Goal: Navigation & Orientation: Find specific page/section

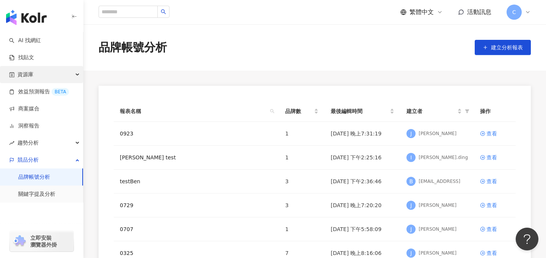
click at [38, 75] on div "資源庫" at bounding box center [41, 74] width 83 height 17
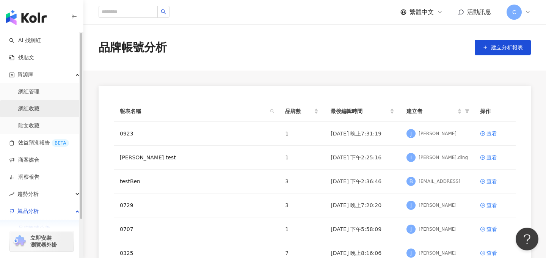
click at [39, 105] on link "網紅收藏" at bounding box center [28, 109] width 21 height 8
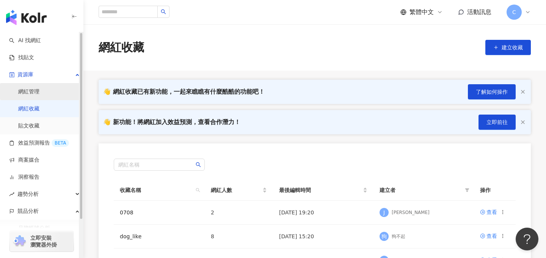
click at [39, 96] on link "網紅管理" at bounding box center [28, 92] width 21 height 8
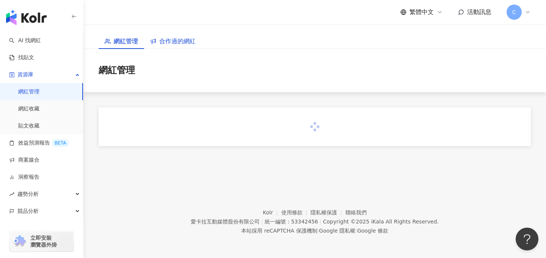
click at [186, 45] on span "合作過的網紅" at bounding box center [177, 40] width 36 height 9
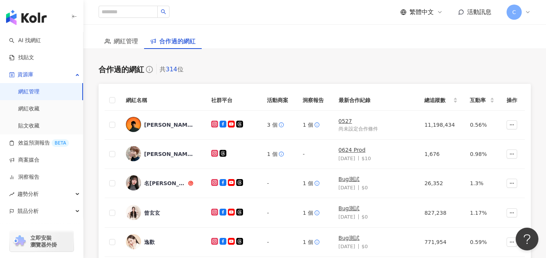
click at [429, 10] on span "繁體中文" at bounding box center [422, 12] width 24 height 8
click at [419, 66] on div "日本語" at bounding box center [426, 69] width 38 height 13
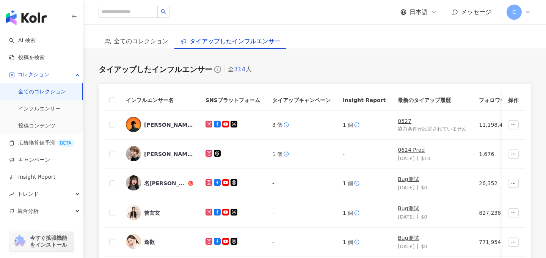
click at [430, 11] on div "日本語" at bounding box center [418, 12] width 36 height 8
click at [417, 47] on div "English" at bounding box center [426, 49] width 38 height 13
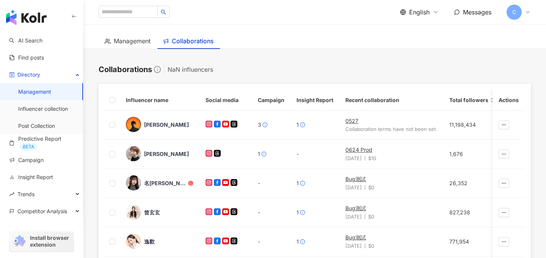
click at [515, 17] on span "C" at bounding box center [514, 12] width 15 height 15
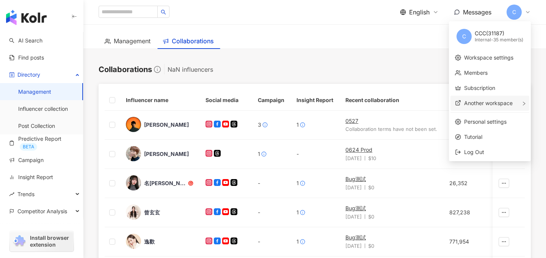
click at [484, 106] on span "Another workspace" at bounding box center [488, 103] width 49 height 6
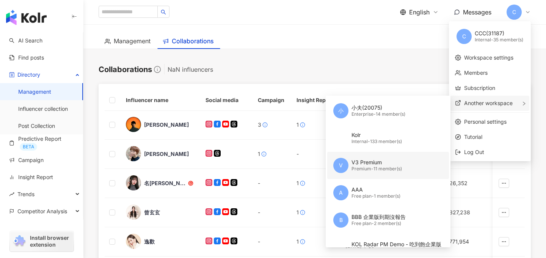
click at [385, 170] on div "Premium - 11 member(s)" at bounding box center [377, 169] width 50 height 6
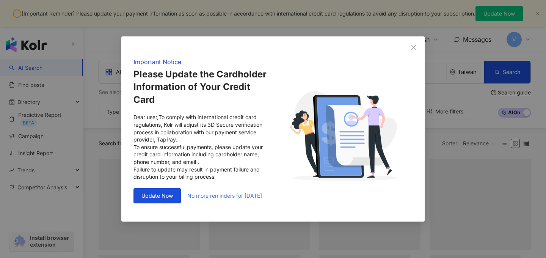
click at [216, 196] on span "No more reminders for [DATE]" at bounding box center [224, 196] width 75 height 6
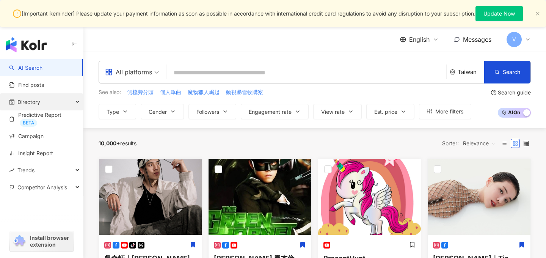
click at [56, 101] on div "Directory" at bounding box center [41, 101] width 83 height 17
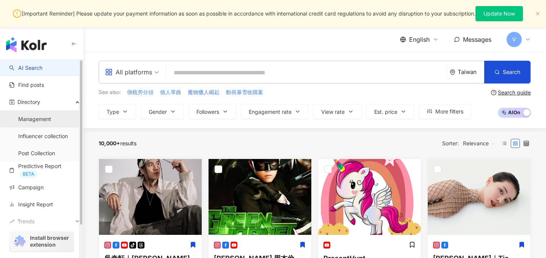
click at [51, 117] on link "Management" at bounding box center [34, 119] width 33 height 8
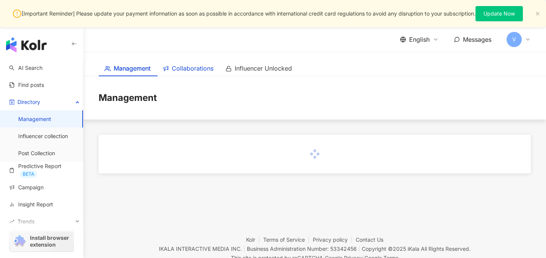
click at [209, 69] on span "Collaborations" at bounding box center [193, 68] width 42 height 9
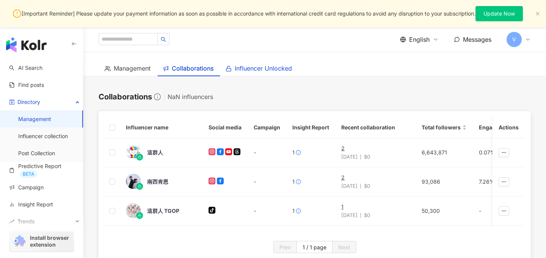
click at [261, 69] on span "Influencer Unlocked" at bounding box center [263, 68] width 57 height 9
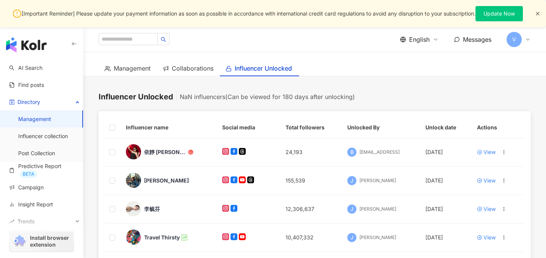
click at [538, 14] on icon "close" at bounding box center [537, 13] width 5 height 5
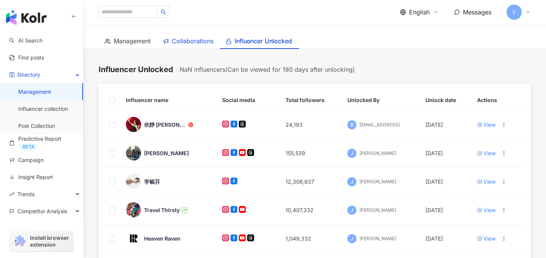
click at [190, 44] on span "Collaborations" at bounding box center [193, 40] width 42 height 9
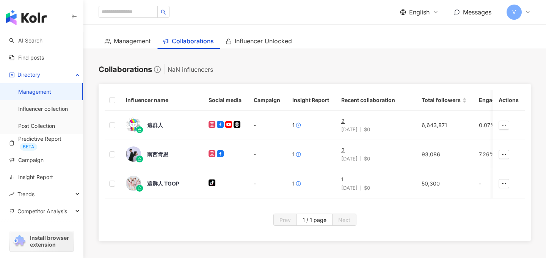
click at [423, 13] on span "English" at bounding box center [419, 12] width 20 height 8
click at [416, 29] on div "繁體中文" at bounding box center [424, 29] width 38 height 13
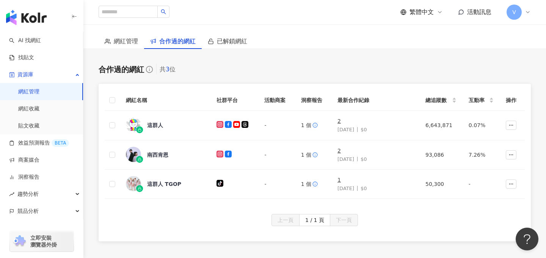
click at [16, 17] on img "button" at bounding box center [26, 17] width 41 height 15
